Goal: Task Accomplishment & Management: Use online tool/utility

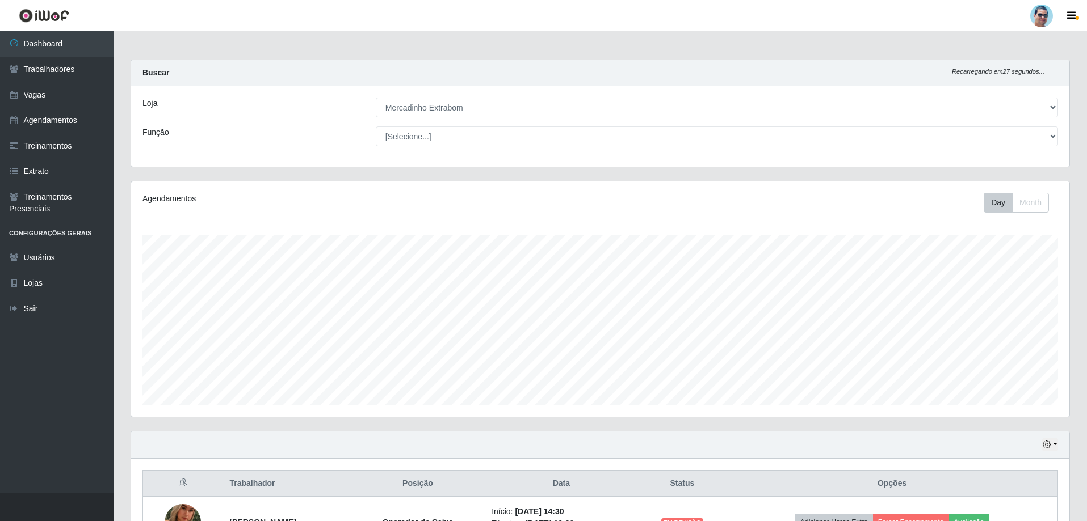
select select "175"
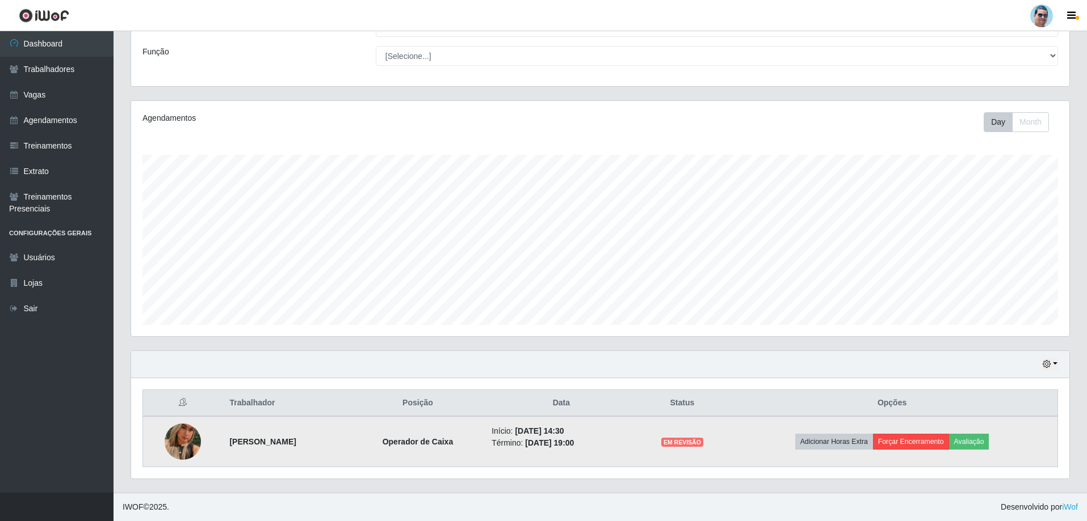
scroll to position [235, 938]
click at [929, 441] on button "Forçar Encerramento" at bounding box center [911, 442] width 76 height 16
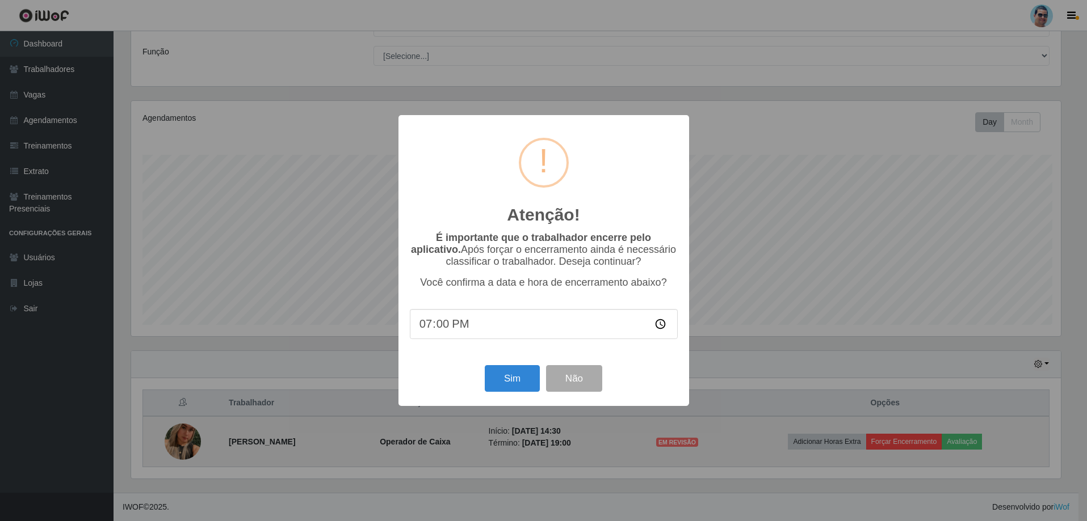
scroll to position [235, 932]
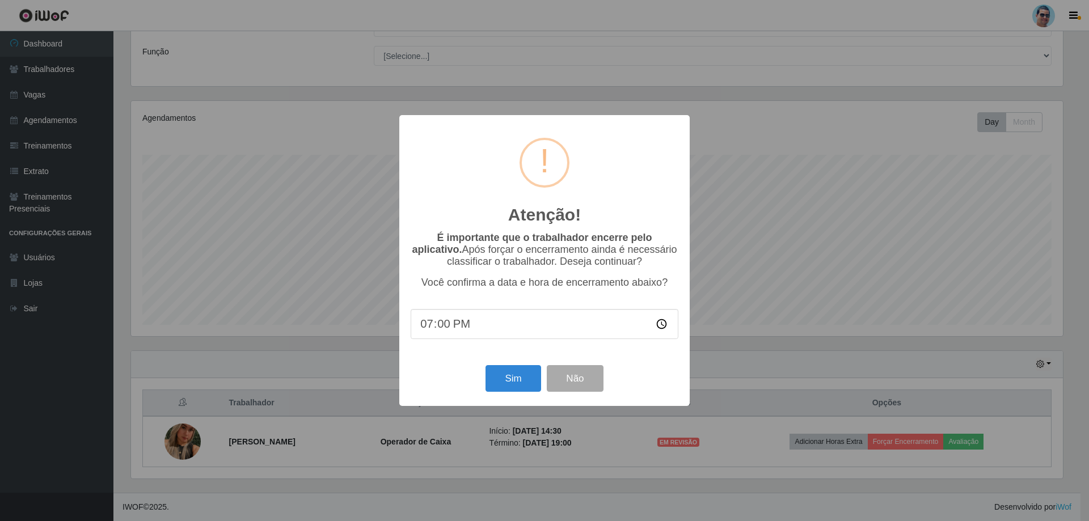
click at [443, 329] on input "19:00" at bounding box center [545, 324] width 268 height 30
type input "19:10"
click at [492, 373] on button "Sim" at bounding box center [513, 378] width 55 height 27
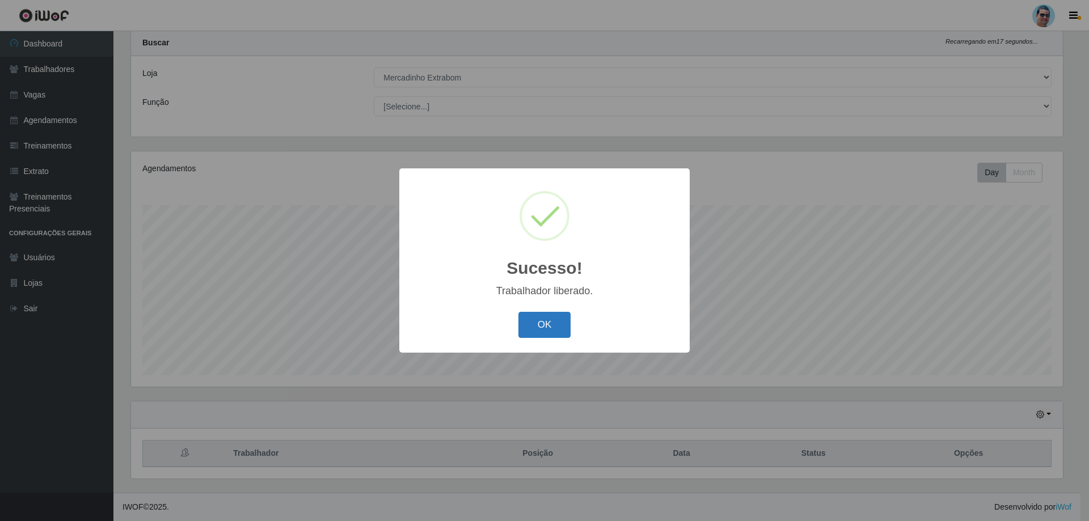
click at [540, 328] on button "OK" at bounding box center [545, 325] width 53 height 27
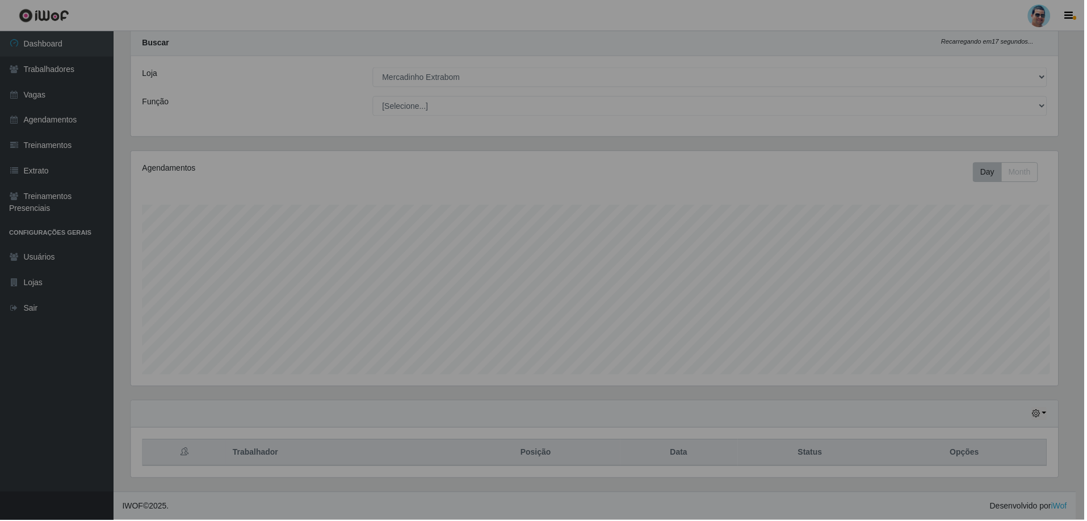
scroll to position [235, 938]
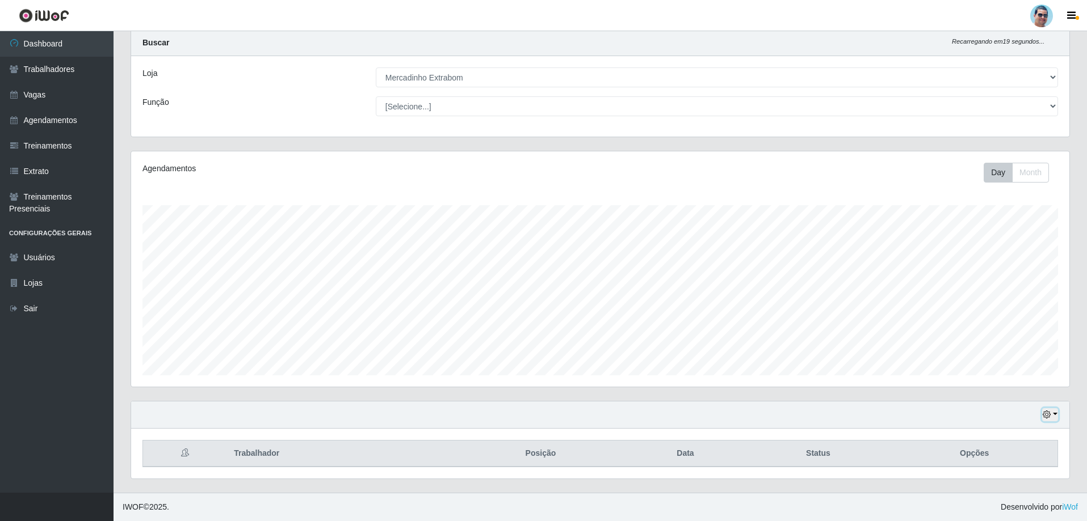
click at [1051, 412] on button "button" at bounding box center [1050, 415] width 16 height 13
click at [1035, 351] on button "3 dias" at bounding box center [1012, 349] width 90 height 24
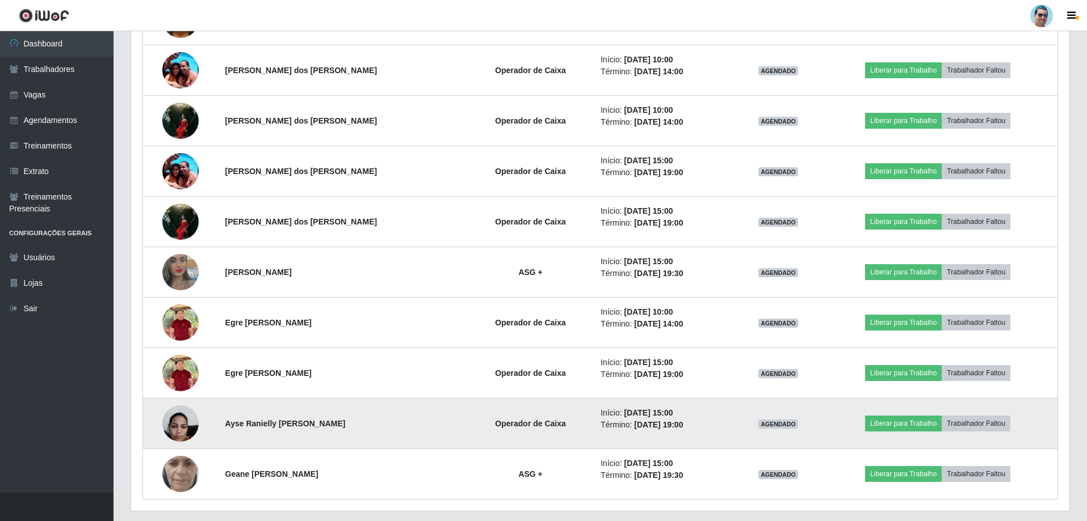
scroll to position [687, 0]
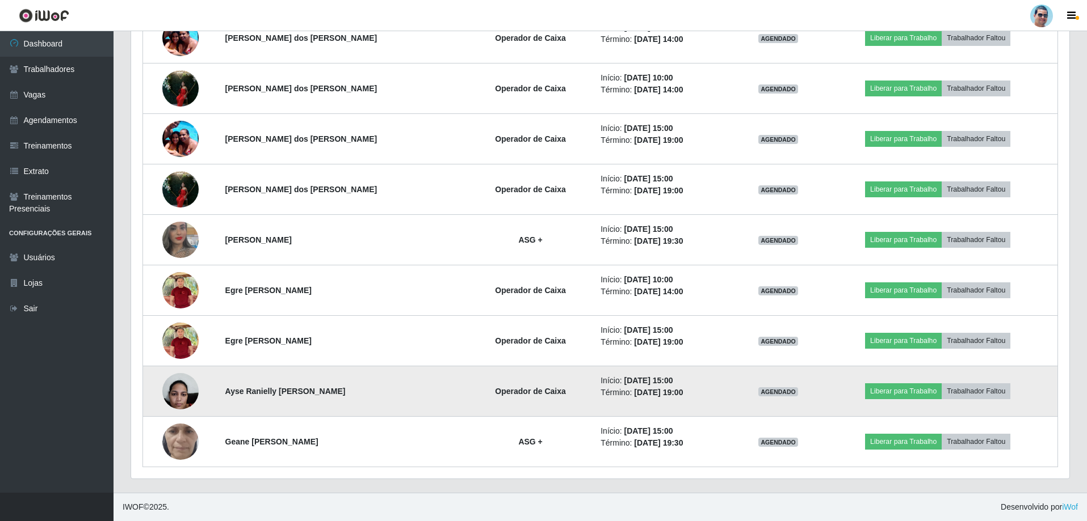
click at [183, 382] on img at bounding box center [180, 391] width 36 height 48
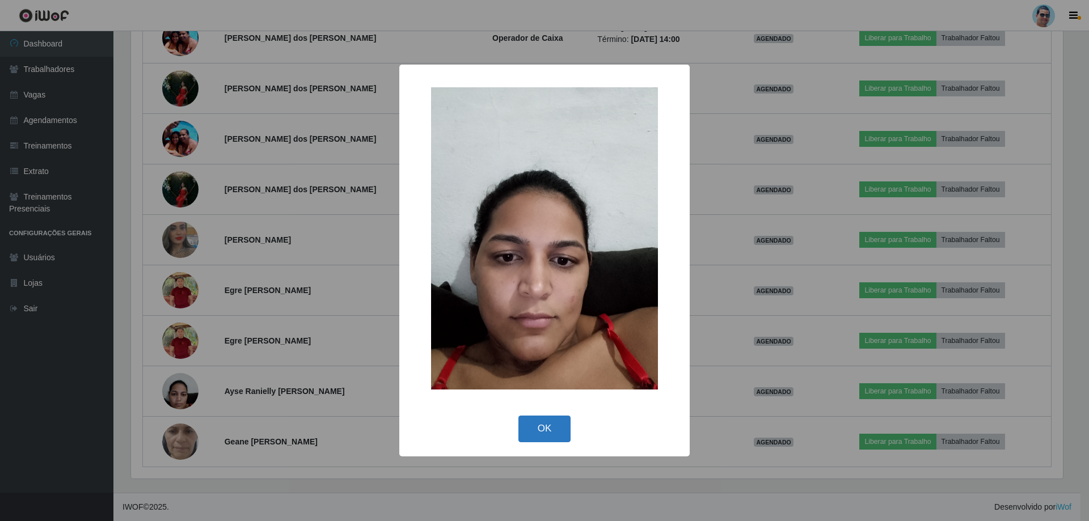
click at [527, 421] on button "OK" at bounding box center [545, 429] width 53 height 27
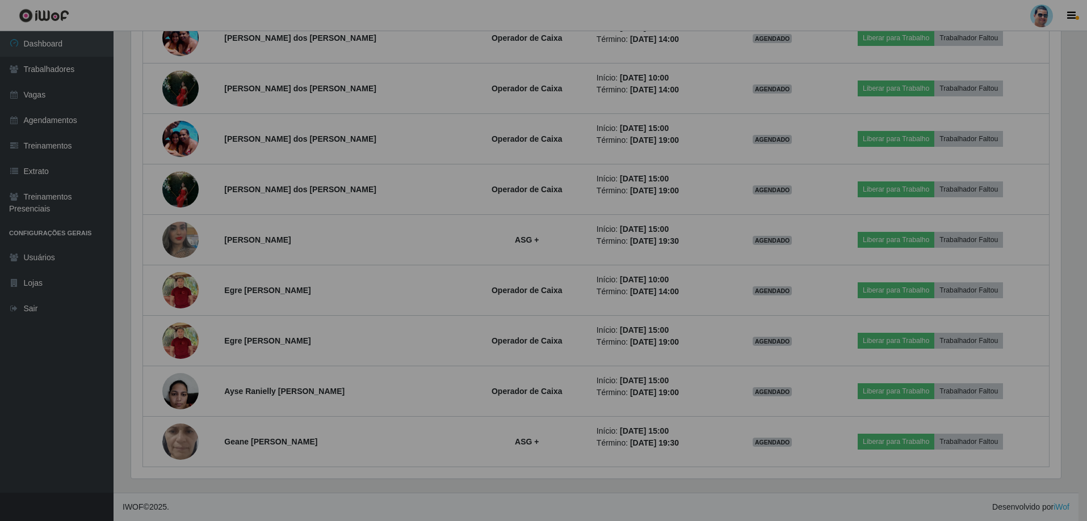
scroll to position [235, 938]
